Goal: Complete application form

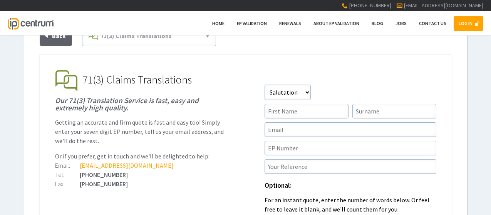
scroll to position [77, 0]
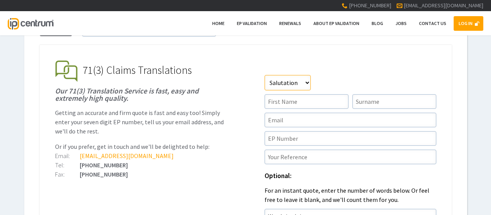
click at [292, 83] on select"] "Salutation Mr Mrs Miss Ms Dr [PERSON_NAME]" at bounding box center [287, 82] width 46 height 15
select select"] "Miss"
click at [264, 75] on select"] "Salutation Mr Mrs Miss Ms Dr [PERSON_NAME]" at bounding box center [287, 82] width 46 height 15
click at [294, 100] on input"] "text" at bounding box center [306, 101] width 84 height 15
type input"] "Abbie"
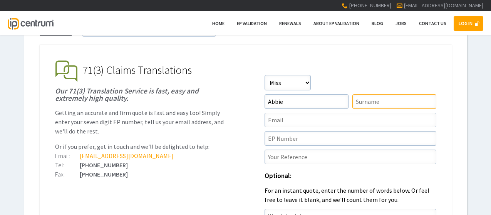
click at [355, 94] on input"] "text" at bounding box center [394, 101] width 84 height 15
type input"] "[PERSON_NAME]"
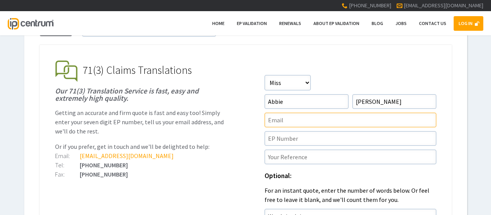
click at [290, 123] on input"] "text" at bounding box center [350, 120] width 172 height 15
type input"] "[EMAIL_ADDRESS][DOMAIN_NAME]"
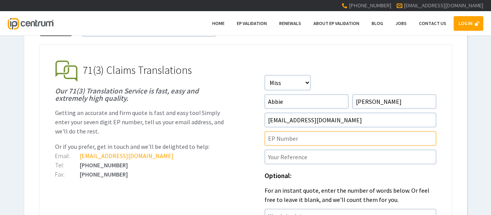
click at [285, 139] on input"] "text" at bounding box center [350, 138] width 172 height 15
click at [274, 139] on input"] "text" at bounding box center [350, 138] width 172 height 15
paste input"] "4197830"
type input"] "4197830"
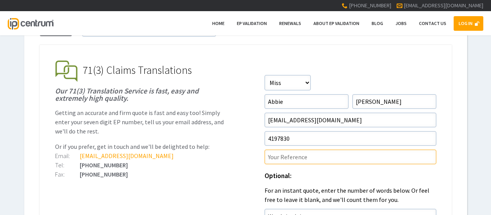
click at [291, 155] on input"] "text" at bounding box center [350, 157] width 172 height 15
click at [272, 155] on input"] "text" at bounding box center [350, 157] width 172 height 15
paste input"] "P4762EP00"
type input"] "P4762EP00"
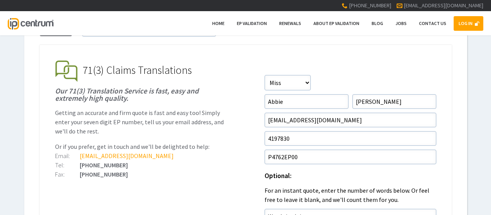
click at [228, 151] on ul "EP Validation & Unitary Effect IP Centrum makes European Patent Validation and …" at bounding box center [246, 211] width 412 height 333
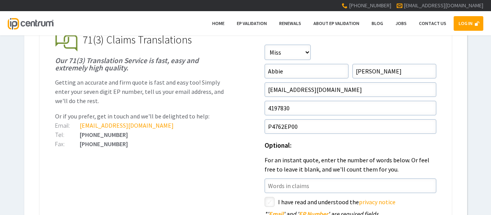
scroll to position [154, 0]
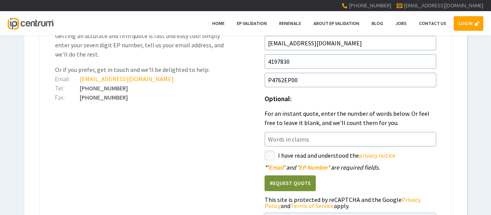
click at [269, 156] on input"] "checkbox" at bounding box center [270, 156] width 9 height 9
checkbox input"] "true"
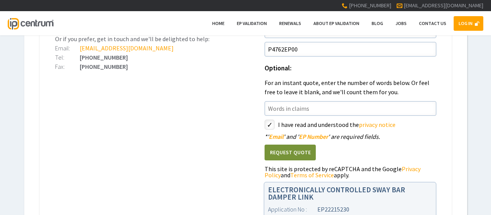
scroll to position [231, 0]
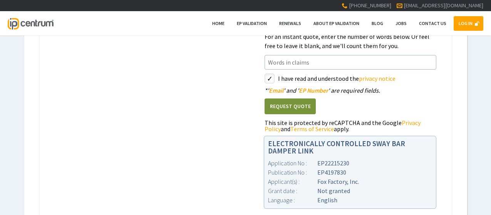
click at [297, 110] on button "Request Quote" at bounding box center [289, 107] width 51 height 16
